Goal: Navigation & Orientation: Find specific page/section

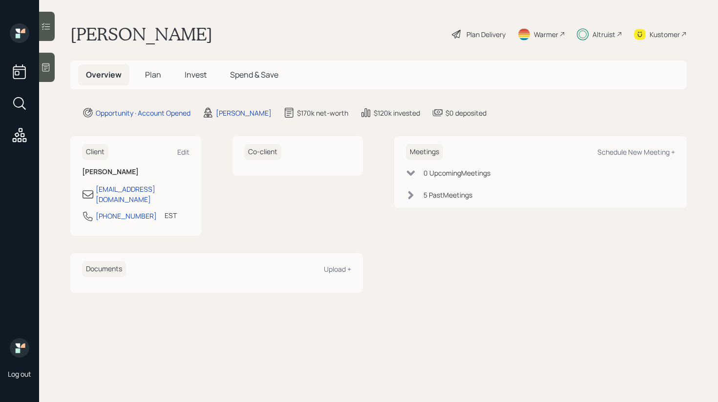
click at [192, 84] on h5 "Invest" at bounding box center [196, 74] width 38 height 21
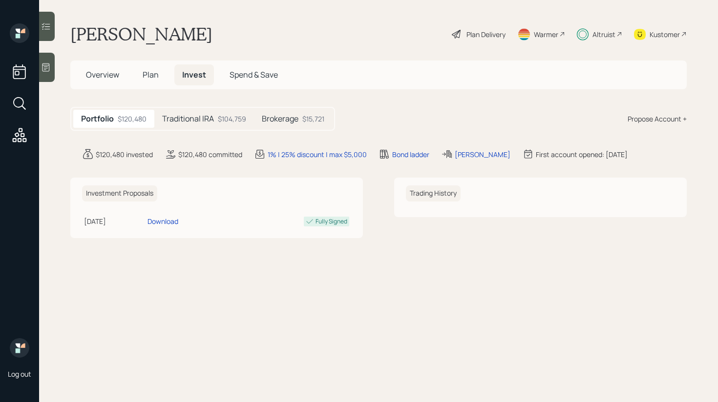
click at [219, 125] on div "Traditional IRA $104,759" at bounding box center [204, 119] width 100 height 18
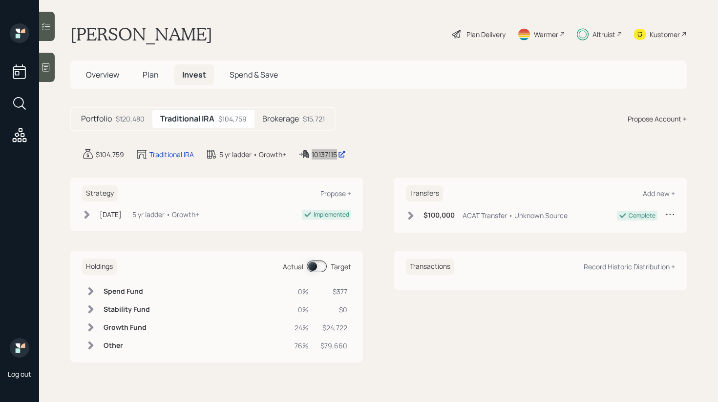
drag, startPoint x: 323, startPoint y: 155, endPoint x: 576, endPoint y: 0, distance: 296.4
click at [0, 0] on div "Log out [PERSON_NAME] Plan Delivery Warmer Altruist Kustomer Overview Plan Inve…" at bounding box center [359, 201] width 718 height 402
click at [285, 123] on h5 "Brokerage" at bounding box center [280, 118] width 37 height 9
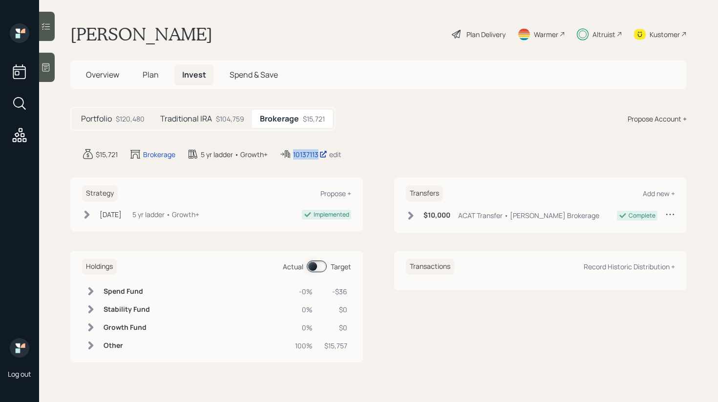
copy div "10137113"
drag, startPoint x: 302, startPoint y: 153, endPoint x: 582, endPoint y: 0, distance: 319.0
click at [0, 0] on div "Log out [PERSON_NAME] Plan Delivery Warmer Altruist Kustomer Overview Plan Inve…" at bounding box center [359, 201] width 718 height 402
